Goal: Transaction & Acquisition: Purchase product/service

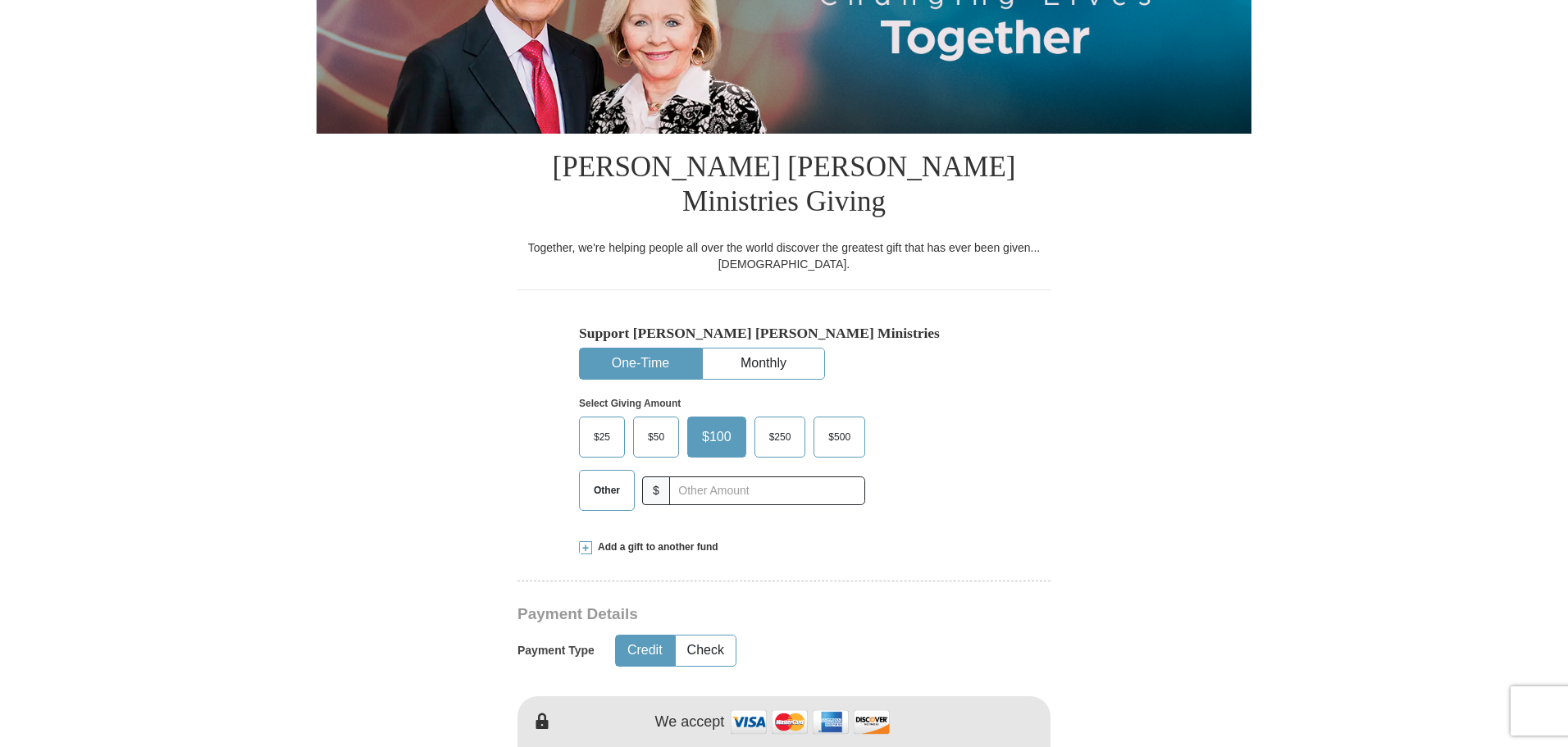
scroll to position [328, 0]
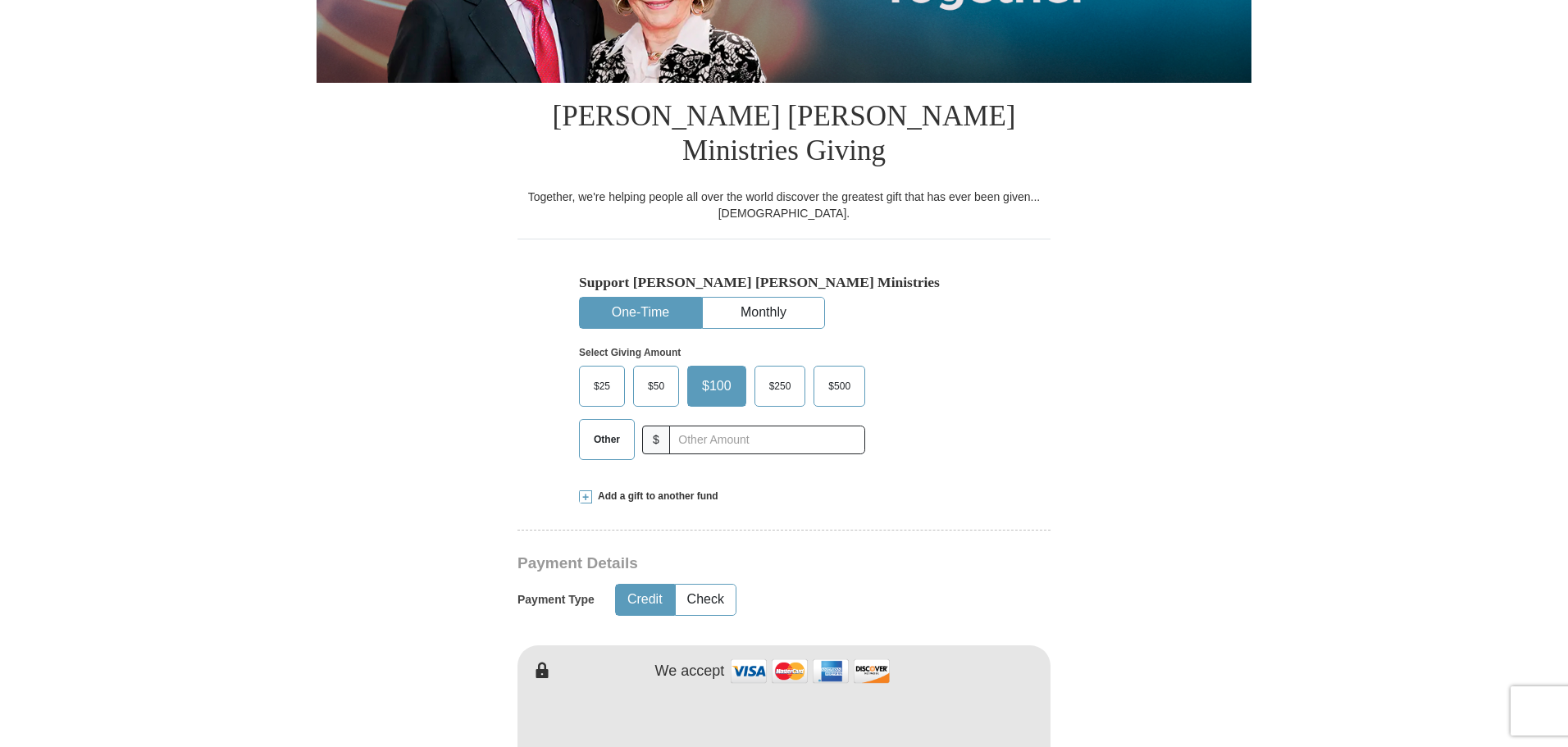
click at [661, 374] on span "$50" at bounding box center [656, 387] width 33 height 25
click at [0, 0] on input "$50" at bounding box center [0, 0] width 0 height 0
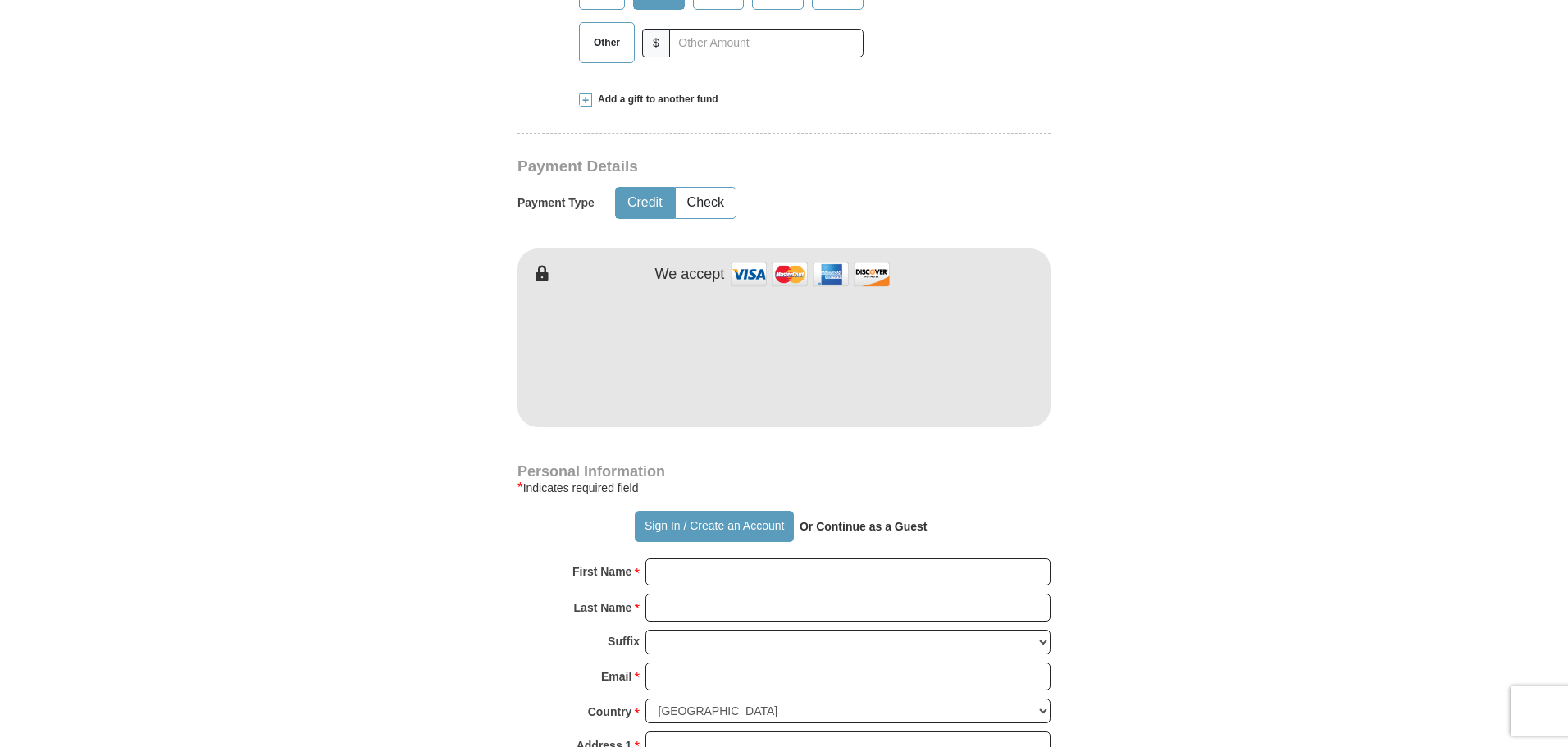
scroll to position [820, 0]
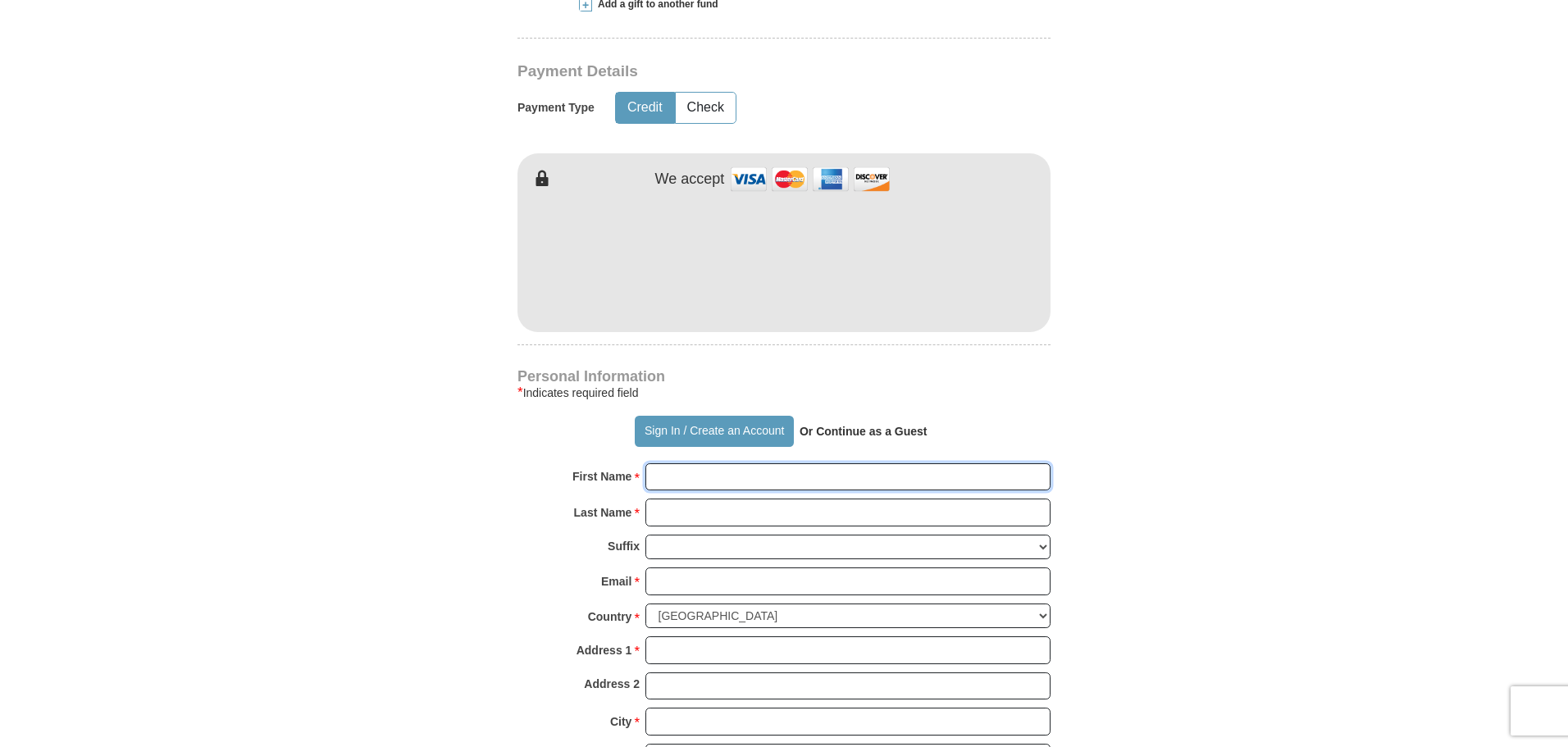
click at [711, 463] on input "First Name *" at bounding box center [848, 477] width 406 height 28
type input "[PERSON_NAME]"
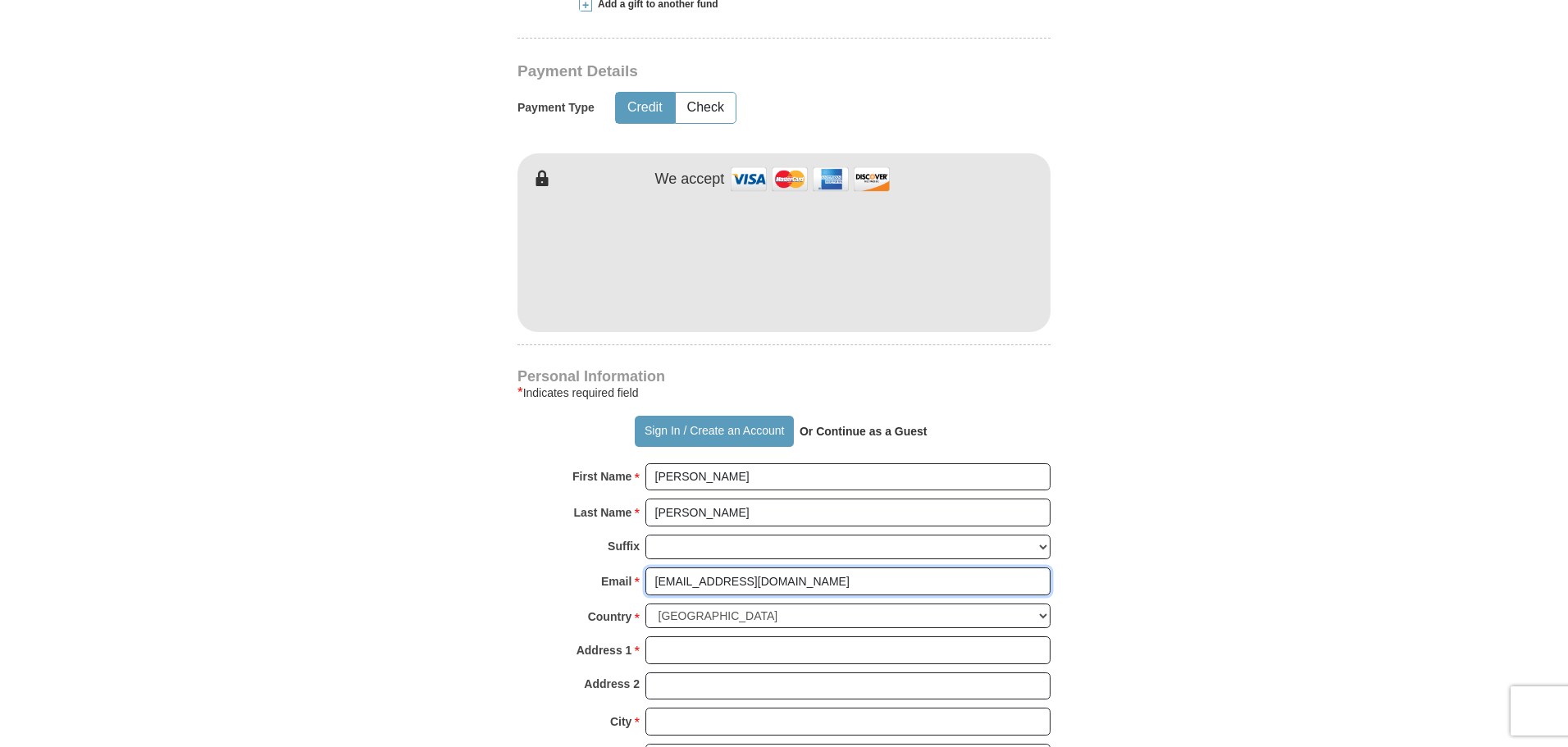
type input "[EMAIL_ADDRESS][DOMAIN_NAME]"
click at [724, 637] on input "Address 1 *" at bounding box center [848, 651] width 406 height 28
type input "[STREET_ADDRESS]"
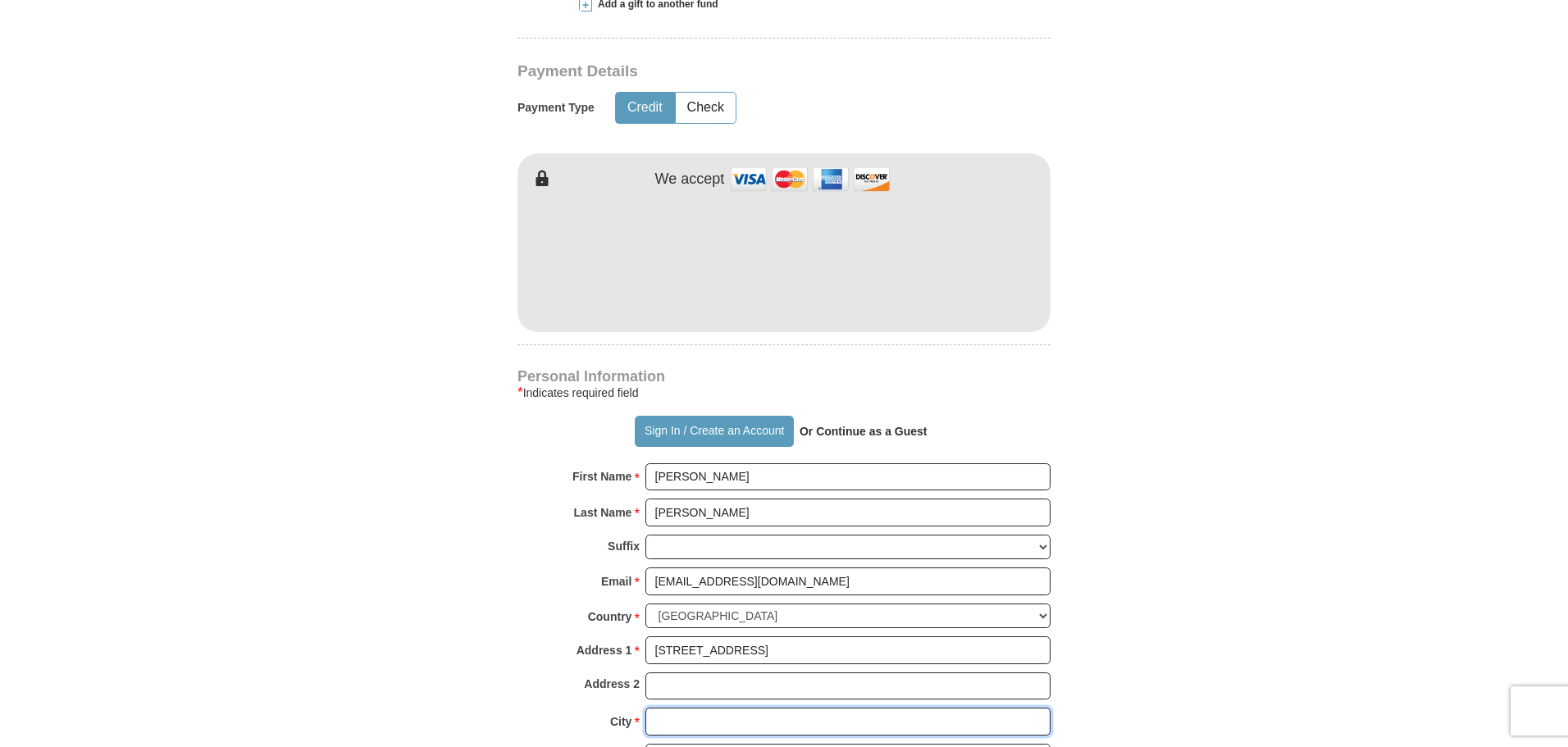
click at [751, 708] on input "City *" at bounding box center [848, 722] width 406 height 28
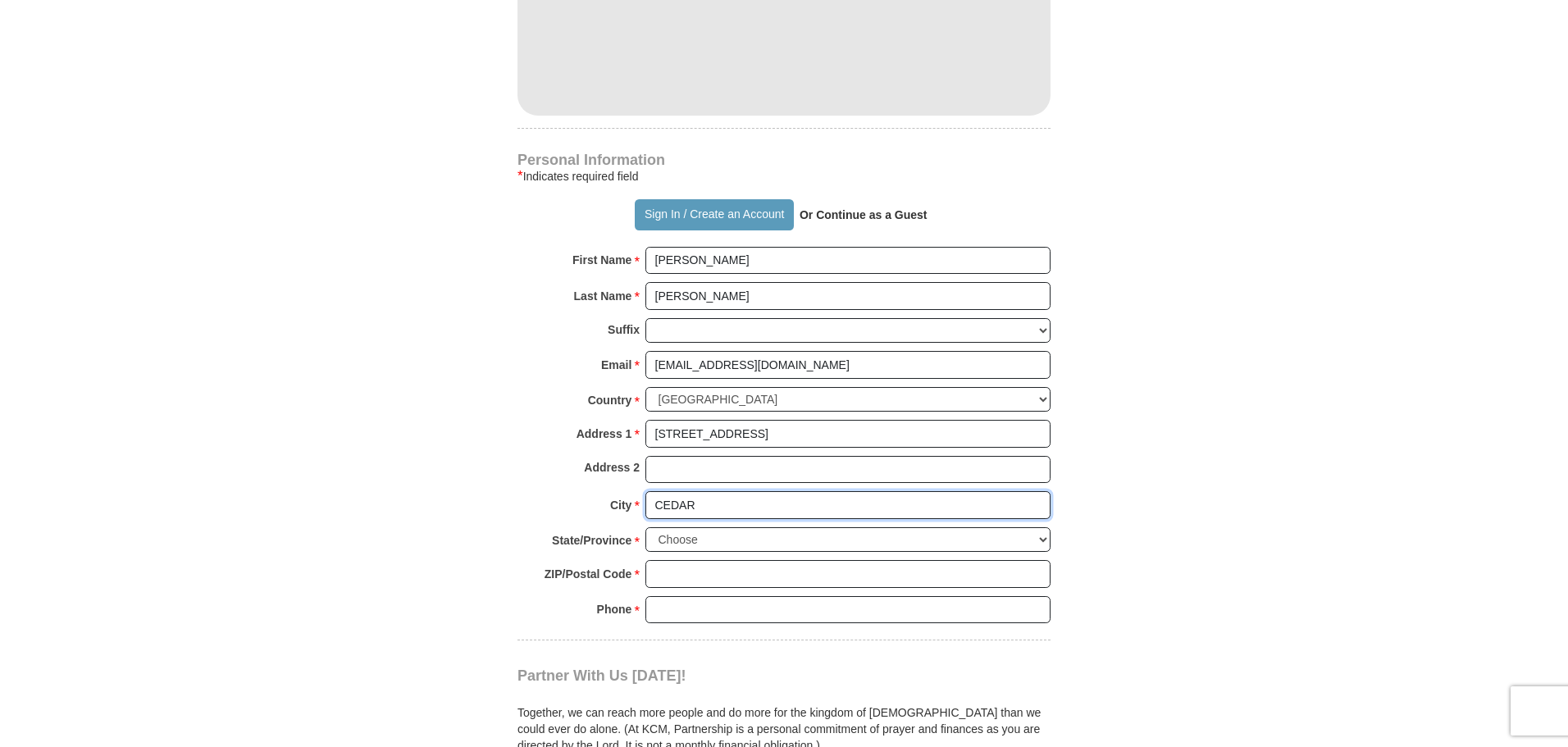
scroll to position [1149, 0]
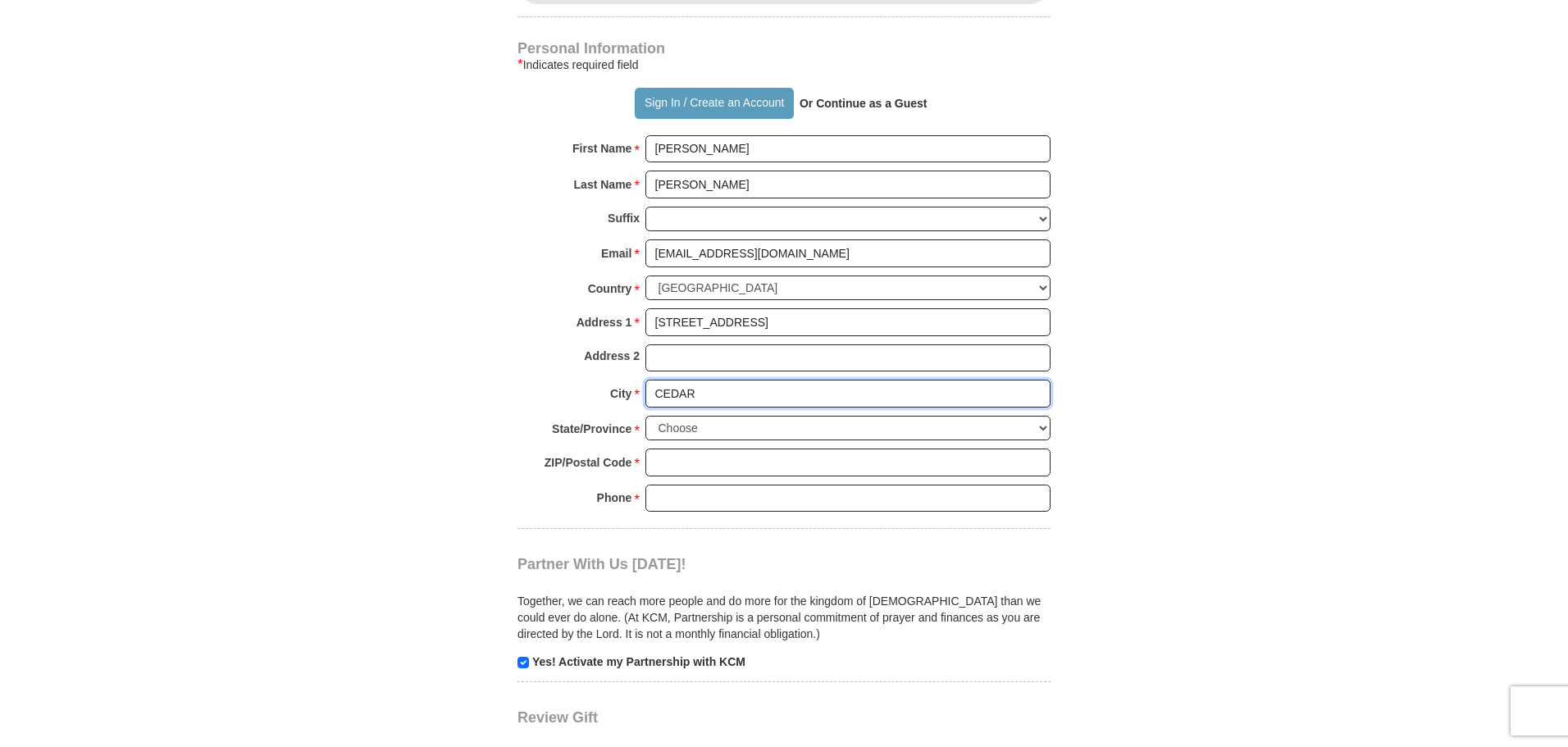
type input "CEDAR"
click at [988, 416] on select "Choose [US_STATE] [US_STATE] [US_STATE] [US_STATE] [US_STATE] Armed Forces Amer…" at bounding box center [848, 428] width 406 height 26
select select "MI"
click at [646, 416] on select "Choose [US_STATE] [US_STATE] [US_STATE] [US_STATE] [US_STATE] Armed Forces Amer…" at bounding box center [848, 428] width 406 height 26
drag, startPoint x: 736, startPoint y: 425, endPoint x: 753, endPoint y: 423, distance: 17.1
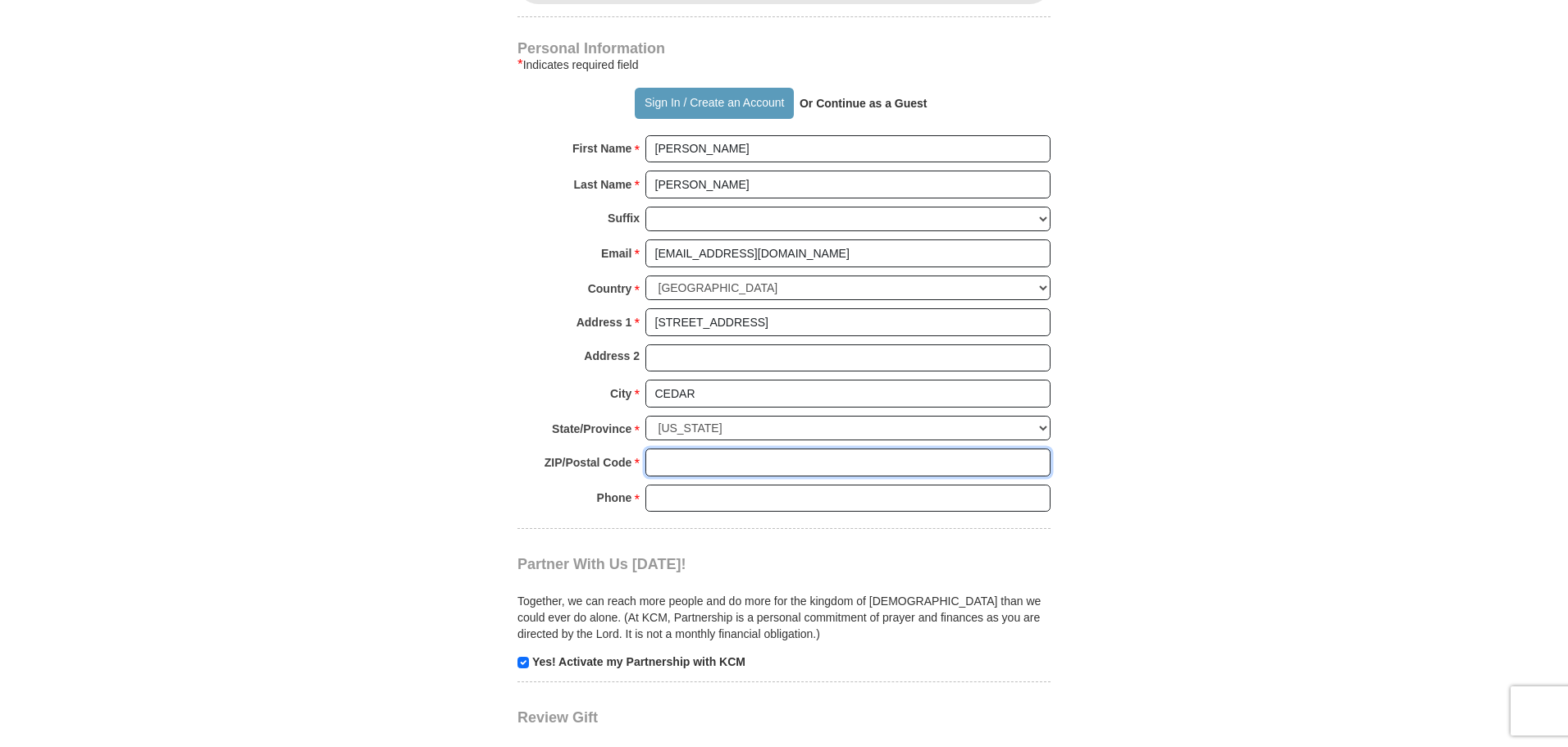
click at [744, 449] on input "ZIP/Postal Code *" at bounding box center [848, 463] width 406 height 28
type input "49621"
drag, startPoint x: 750, startPoint y: 473, endPoint x: 761, endPoint y: 473, distance: 11.0
click at [756, 485] on input "Phone * *" at bounding box center [848, 499] width 406 height 28
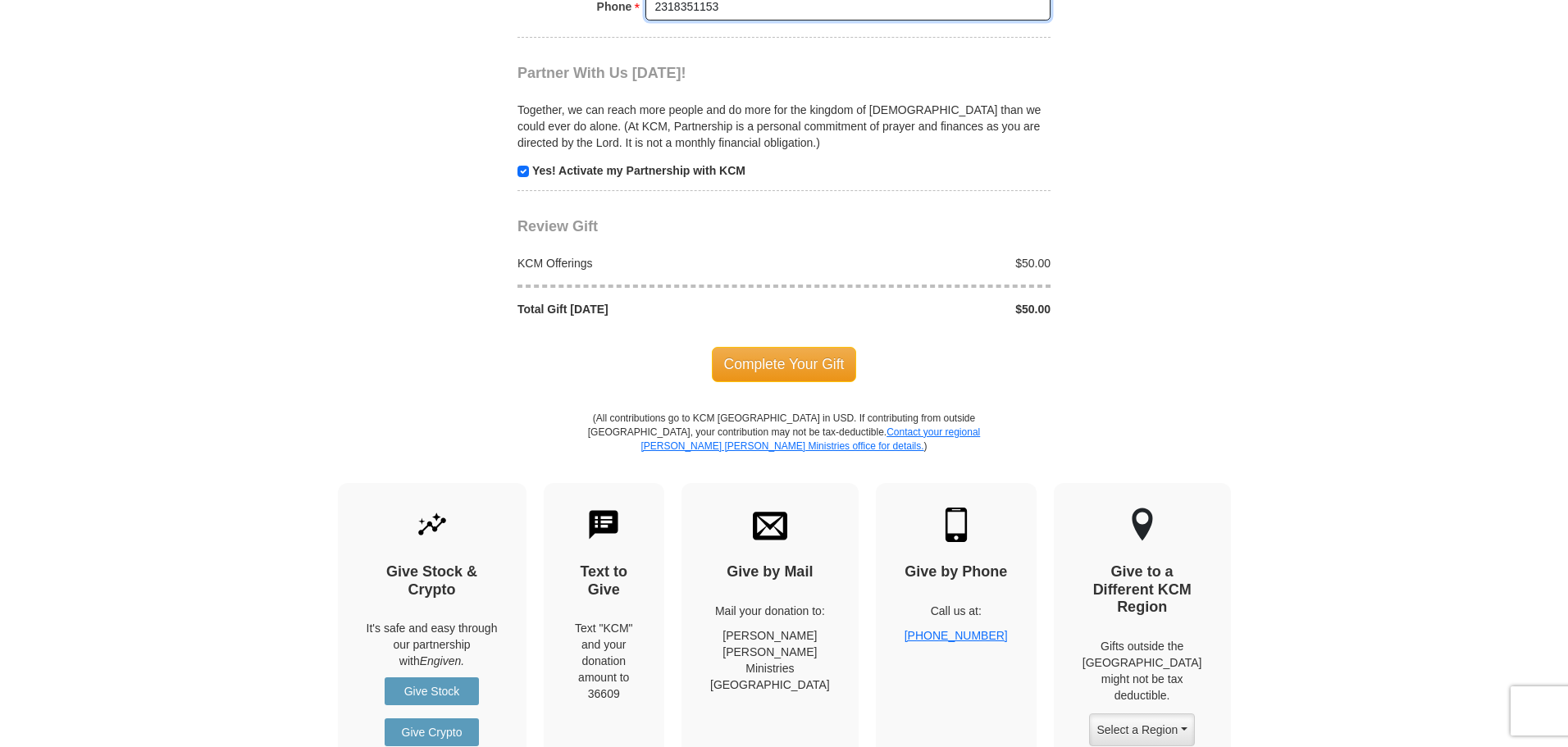
scroll to position [1641, 0]
type input "2318351153"
click at [777, 346] on span "Complete Your Gift" at bounding box center [785, 364] width 145 height 35
